Goal: Task Accomplishment & Management: Use online tool/utility

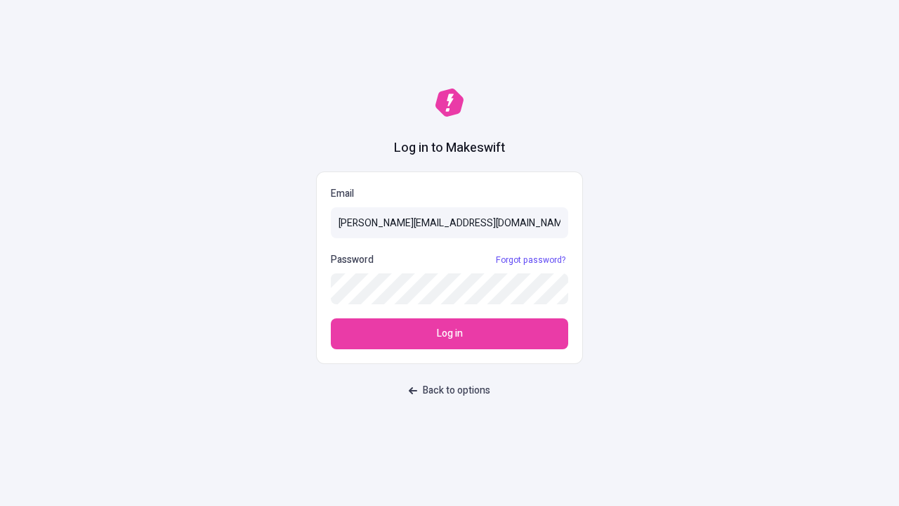
type input "[PERSON_NAME][EMAIL_ADDRESS][DOMAIN_NAME]"
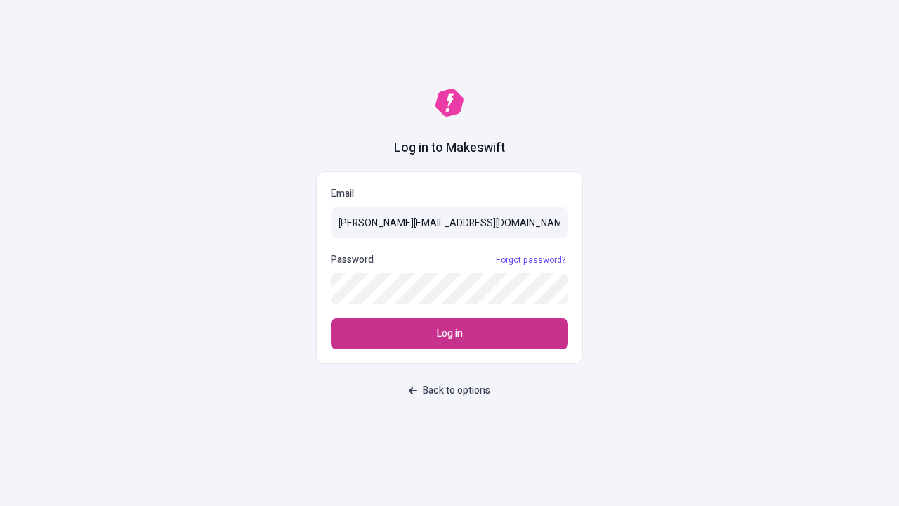
click at [450, 334] on span "Log in" at bounding box center [450, 333] width 26 height 15
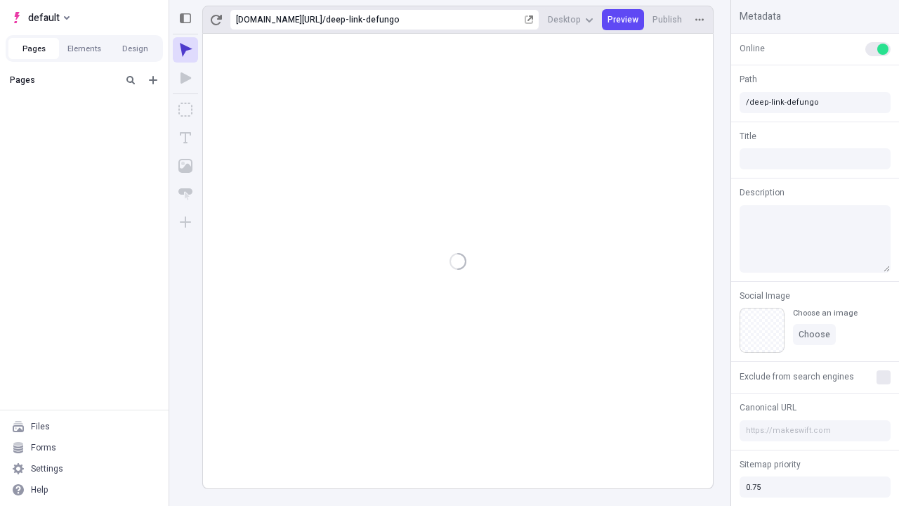
type input "/deep-link-defungo"
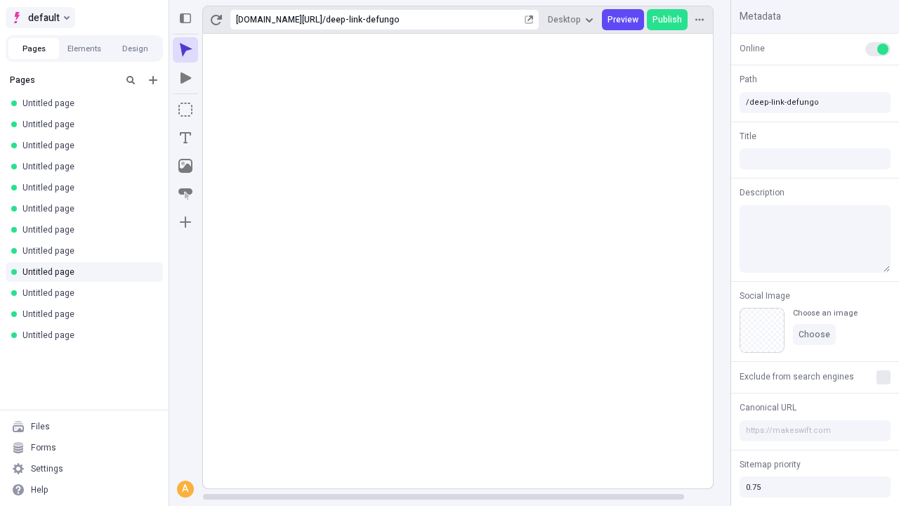
click at [39, 18] on span "default" at bounding box center [44, 17] width 32 height 17
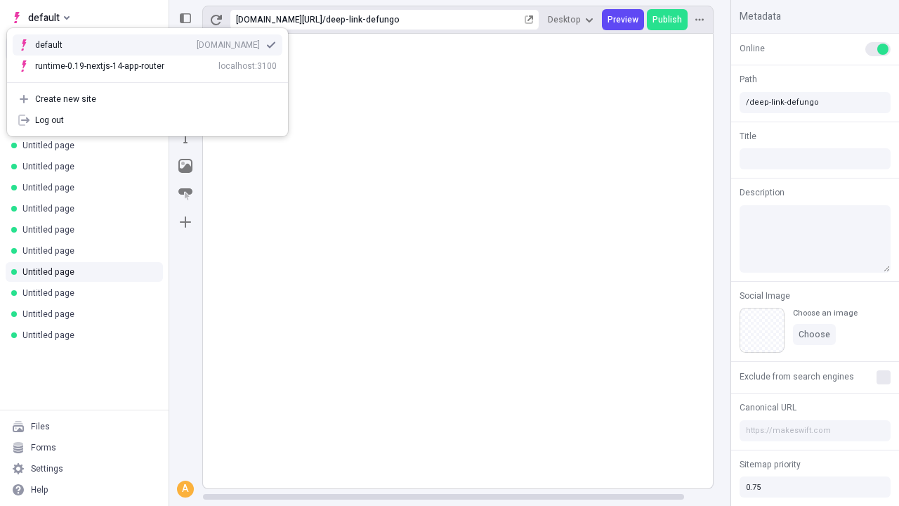
click at [197, 42] on div "qee9k4dy7d.staging.makeswift.site" at bounding box center [228, 44] width 63 height 11
click at [153, 80] on icon "Add new" at bounding box center [153, 80] width 8 height 8
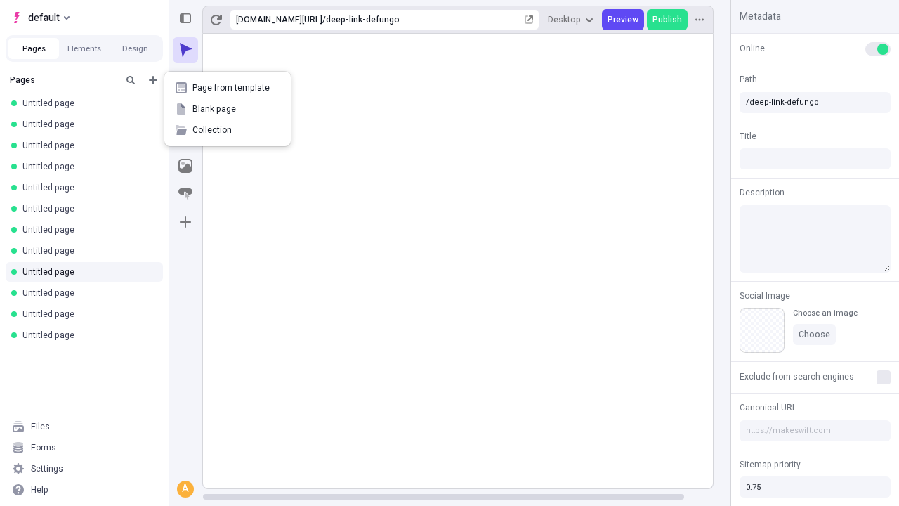
click at [228, 109] on span "Blank page" at bounding box center [235, 108] width 87 height 11
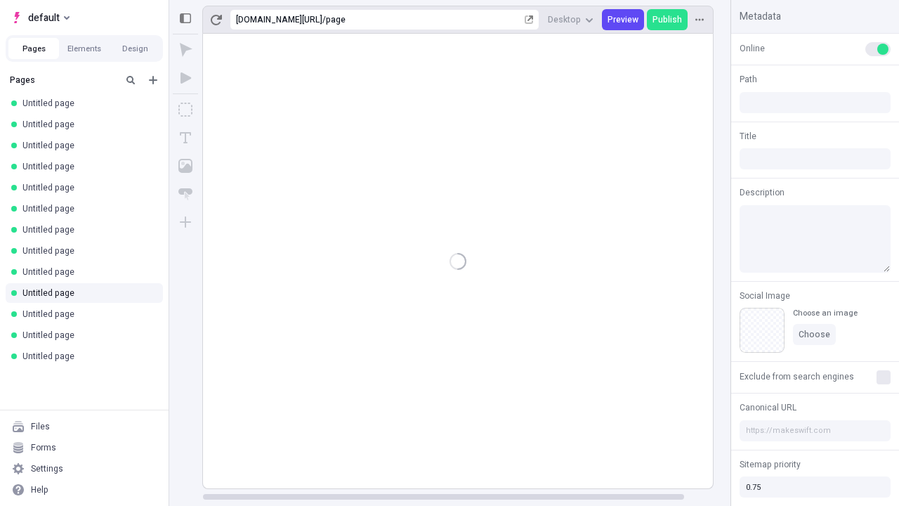
type input "/page"
